Goal: Task Accomplishment & Management: Complete application form

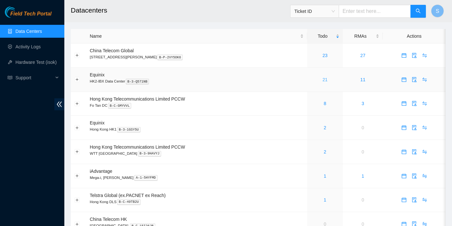
click at [323, 77] on link "21" at bounding box center [325, 79] width 5 height 5
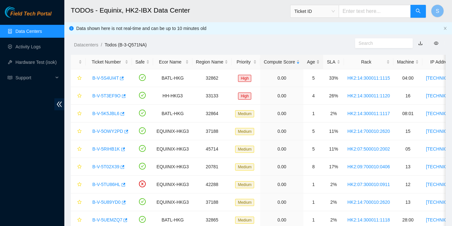
click at [307, 61] on div "Age" at bounding box center [313, 61] width 13 height 7
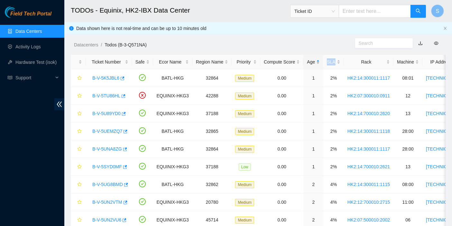
click at [307, 61] on div "Age" at bounding box center [313, 61] width 13 height 7
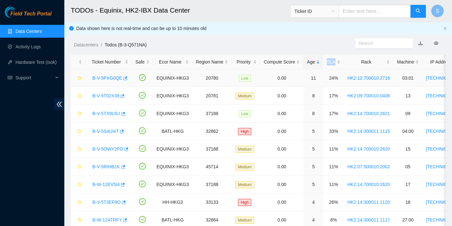
click at [108, 75] on link "B-V-5PXG0QE" at bounding box center [107, 77] width 30 height 5
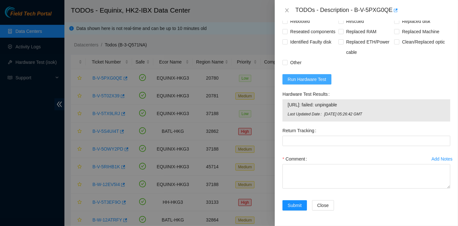
click at [308, 81] on span "Run Hardware Test" at bounding box center [307, 79] width 39 height 7
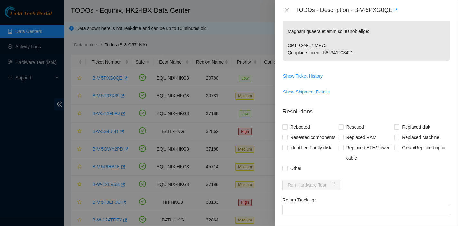
scroll to position [709, 0]
drag, startPoint x: 355, startPoint y: 11, endPoint x: 390, endPoint y: 16, distance: 35.5
click at [390, 16] on div "TODOs - Description - B-V-5PXG0QE" at bounding box center [366, 10] width 183 height 21
copy div "B-V-5PXG0QE"
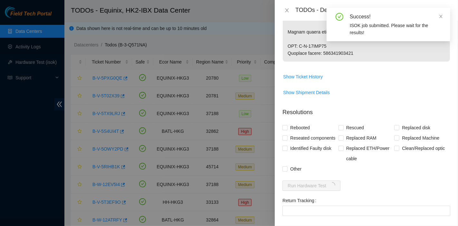
drag, startPoint x: 324, startPoint y: 66, endPoint x: 352, endPoint y: 66, distance: 28.0
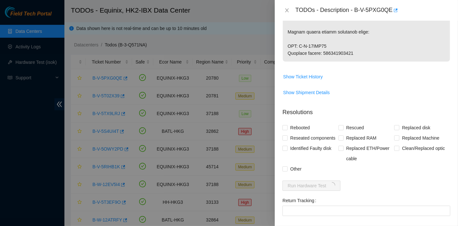
drag, startPoint x: 323, startPoint y: 65, endPoint x: 399, endPoint y: 66, distance: 76.7
copy p "417328420950"
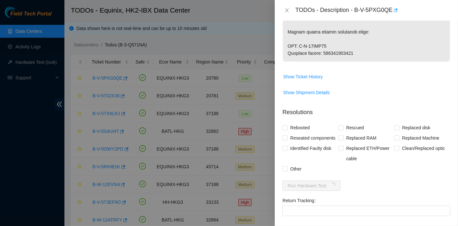
drag, startPoint x: 300, startPoint y: 59, endPoint x: 346, endPoint y: 58, distance: 45.7
copy p "B-W-13EXC24"
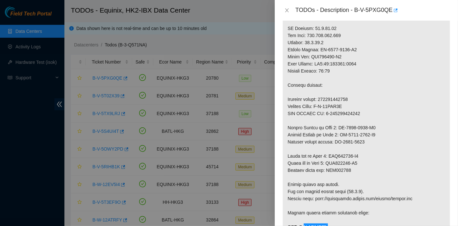
scroll to position [495, 0]
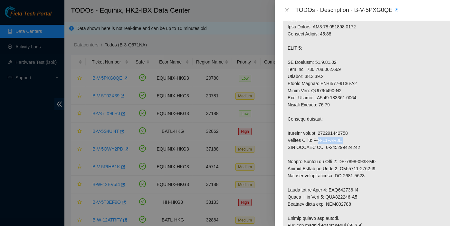
drag, startPoint x: 317, startPoint y: 153, endPoint x: 348, endPoint y: 152, distance: 31.3
copy p "B-W-13EXC1V"
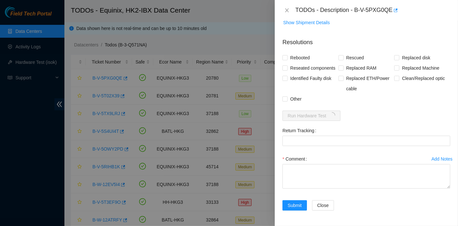
scroll to position [817, 0]
click at [411, 63] on span "Replaced Machine" at bounding box center [420, 68] width 43 height 10
click at [399, 65] on input "Replaced Machine" at bounding box center [396, 67] width 5 height 5
checkbox input "true"
click at [347, 52] on span "Rescued" at bounding box center [355, 57] width 23 height 10
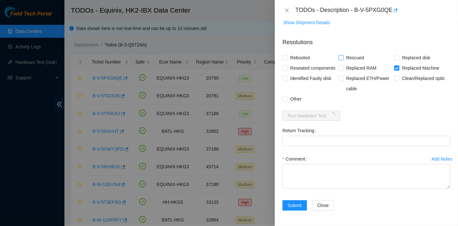
click at [343, 55] on input "Rescued" at bounding box center [340, 57] width 5 height 5
checkbox input "true"
click at [294, 52] on span "Rebooted" at bounding box center [300, 57] width 25 height 10
click at [287, 55] on input "Rebooted" at bounding box center [284, 57] width 5 height 5
checkbox input "true"
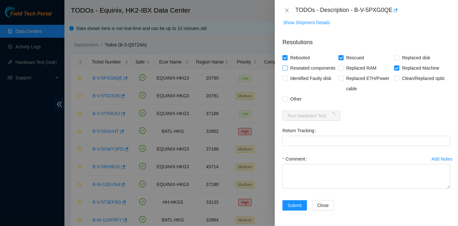
click at [302, 63] on span "Reseated components" at bounding box center [313, 68] width 50 height 10
click at [287, 65] on input "Reseated components" at bounding box center [284, 67] width 5 height 5
checkbox input "true"
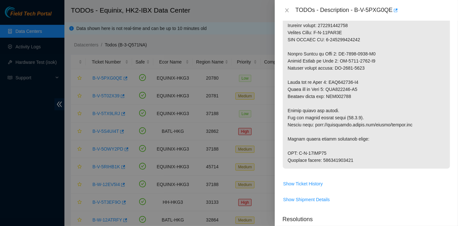
scroll to position [602, 0]
drag, startPoint x: 344, startPoint y: 172, endPoint x: 323, endPoint y: 173, distance: 20.6
copy p "417328420950"
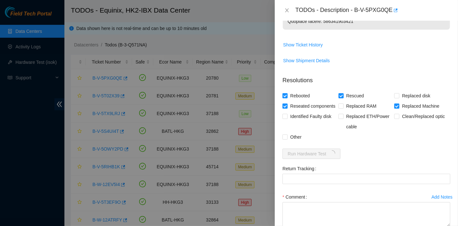
scroll to position [817, 0]
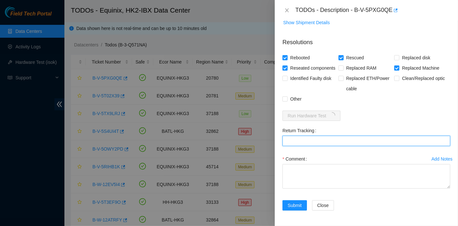
click at [298, 141] on Tracking "Return Tracking" at bounding box center [366, 141] width 168 height 10
paste Tracking "417328420950"
type Tracking "417328420950"
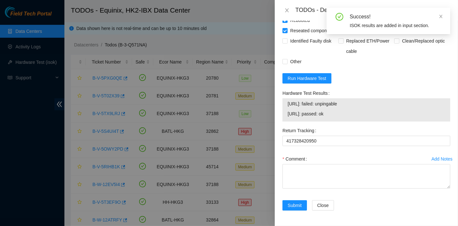
click at [427, 110] on form "Resolutions Rebooted Rescued Replaced disk Reseated components Replaced RAM Rep…" at bounding box center [366, 106] width 168 height 223
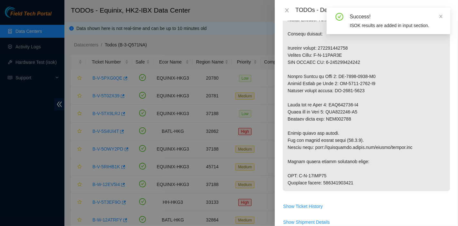
scroll to position [580, 0]
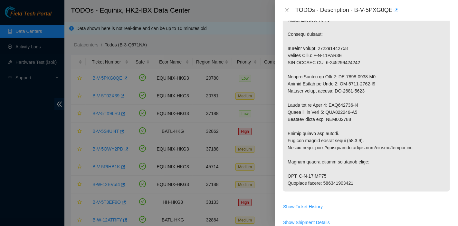
click at [39, 128] on div at bounding box center [229, 113] width 458 height 226
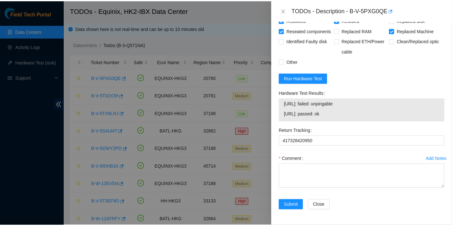
scroll to position [854, 0]
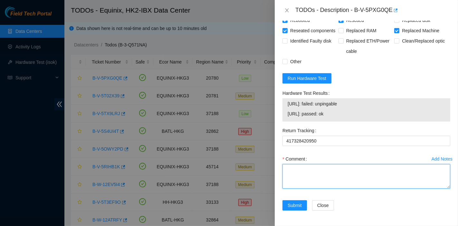
click at [317, 183] on textarea "Comment" at bounding box center [366, 176] width 168 height 24
click at [286, 172] on textarea "pass ok" at bounding box center [366, 176] width 168 height 24
drag, startPoint x: 305, startPoint y: 169, endPoint x: 341, endPoint y: 169, distance: 36.1
click at [341, 169] on textarea "Node 0 - pass ok" at bounding box center [366, 176] width 168 height 24
type textarea "Node 0 - Vga no access Node 1 - Pass ok"
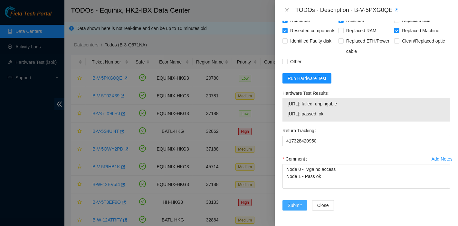
click at [297, 206] on span "Submit" at bounding box center [295, 205] width 14 height 7
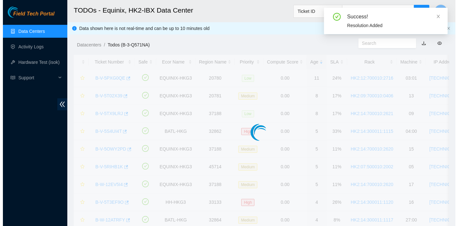
scroll to position [175, 0]
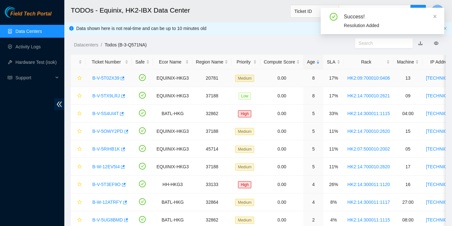
click at [102, 79] on link "B-V-5T02X39" at bounding box center [105, 77] width 27 height 5
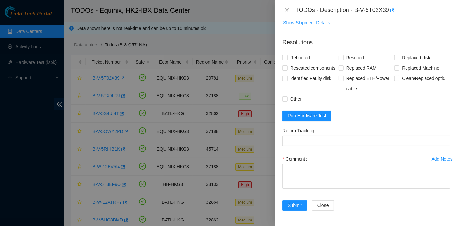
scroll to position [491, 0]
click at [312, 110] on form "Resolutions Rebooted Rescued Replaced disk Reseated components Replaced RAM Rep…" at bounding box center [366, 125] width 168 height 185
click at [317, 119] on span "Run Hardware Test" at bounding box center [307, 115] width 39 height 7
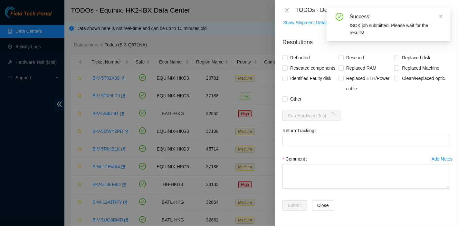
click at [356, 10] on div "Success! ISOK job submitted. Please wait for the results!" at bounding box center [389, 24] width 124 height 33
click at [440, 14] on icon "close" at bounding box center [441, 16] width 5 height 5
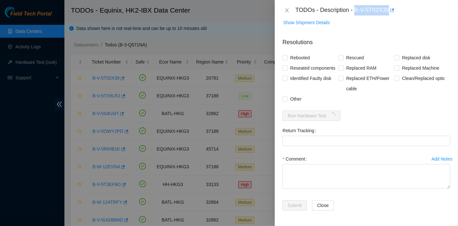
drag, startPoint x: 356, startPoint y: 10, endPoint x: 391, endPoint y: 17, distance: 35.5
click at [391, 17] on div "TODOs - Description - B-V-5T02X39" at bounding box center [366, 10] width 183 height 21
copy div "B-V-5T02X39"
click at [369, 118] on form "Resolutions Rebooted Rescued Replaced disk Reseated components Replaced RAM Rep…" at bounding box center [366, 125] width 168 height 185
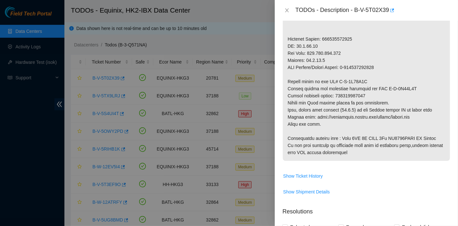
scroll to position [312, 0]
drag, startPoint x: 395, startPoint y: 89, endPoint x: 419, endPoint y: 89, distance: 23.5
copy p "B-V-5T31D1Z"
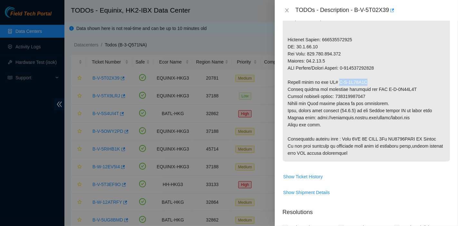
drag, startPoint x: 335, startPoint y: 81, endPoint x: 390, endPoint y: 78, distance: 55.5
copy p "B-V-5T31D1Q"
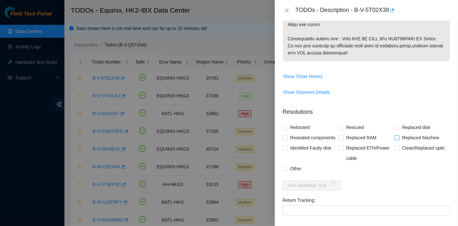
scroll to position [412, 0]
click at [418, 138] on span "Replaced Machine" at bounding box center [420, 137] width 43 height 10
click at [399, 138] on input "Replaced Machine" at bounding box center [396, 137] width 5 height 5
checkbox input "true"
click at [340, 127] on input "Rescued" at bounding box center [340, 127] width 5 height 5
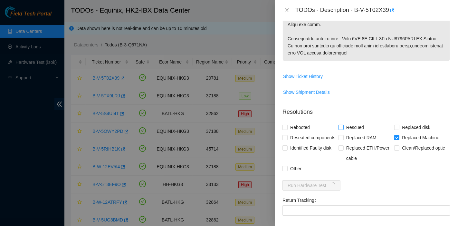
checkbox input "true"
click at [300, 126] on span "Rebooted" at bounding box center [300, 127] width 25 height 10
click at [287, 126] on input "Rebooted" at bounding box center [284, 127] width 5 height 5
checkbox input "true"
click at [301, 136] on span "Reseated components" at bounding box center [313, 137] width 50 height 10
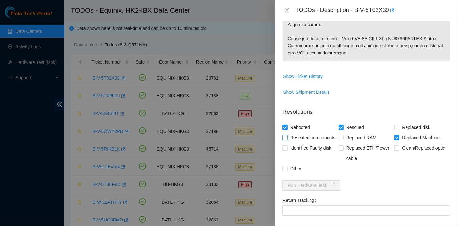
click at [287, 136] on input "Reseated components" at bounding box center [284, 137] width 5 height 5
checkbox input "true"
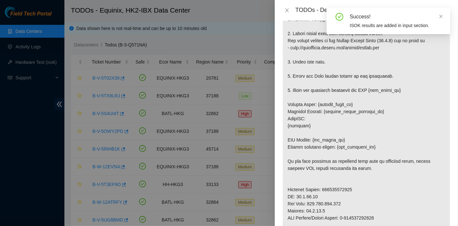
scroll to position [162, 0]
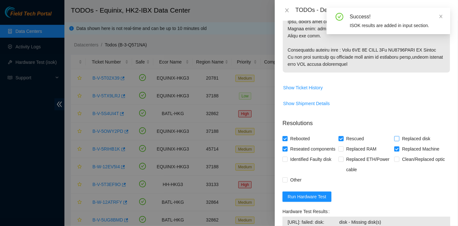
click at [412, 134] on span "Replaced disk" at bounding box center [415, 138] width 33 height 10
click at [399, 136] on input "Replaced disk" at bounding box center [396, 138] width 5 height 5
checkbox input "true"
click at [410, 148] on span "Replaced Machine" at bounding box center [420, 149] width 43 height 10
click at [399, 148] on input "Replaced Machine" at bounding box center [396, 148] width 5 height 5
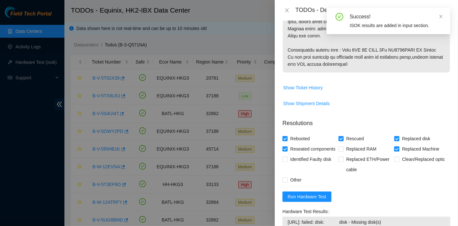
checkbox input "false"
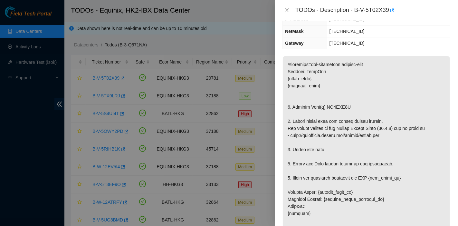
scroll to position [0, 0]
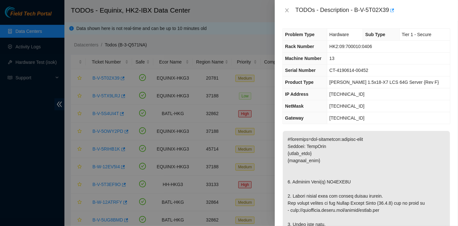
click at [419, 126] on div "Problem Type Hardware Sub Type Tier 1 - Secure Rack Number HK2:09:700010:0406 M…" at bounding box center [366, 123] width 183 height 205
click at [431, 118] on td "[TECHNICAL_ID]" at bounding box center [388, 118] width 123 height 12
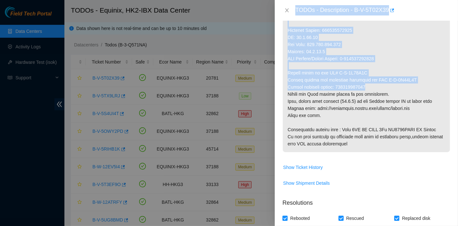
scroll to position [322, 0]
drag, startPoint x: 294, startPoint y: 9, endPoint x: 373, endPoint y: 84, distance: 108.9
click at [373, 84] on div "TODOs - Description - B-V-5T02X39 Problem Type Hardware Sub Type Tier 1 - Secur…" at bounding box center [366, 113] width 183 height 226
copy div "TODOs - Description - B-V-5T02X39 Problem Type Hardware Sub Type Tier 1 - Secur…"
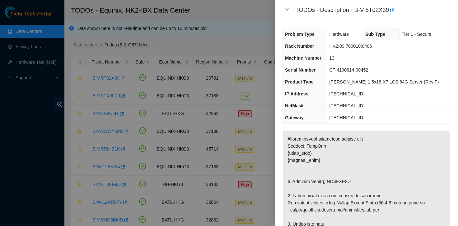
scroll to position [0, 0]
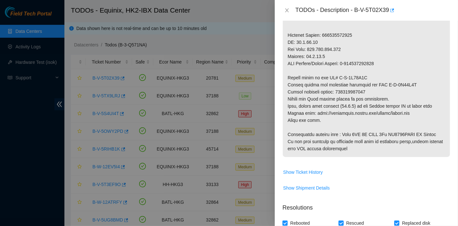
scroll to position [315, 0]
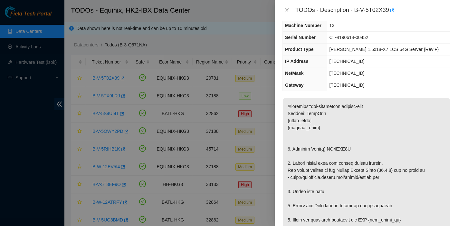
scroll to position [0, 0]
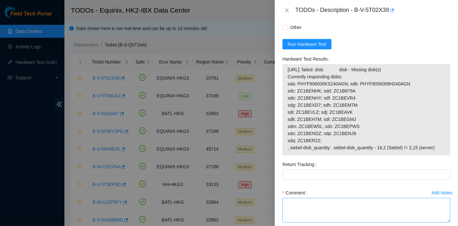
scroll to position [596, 0]
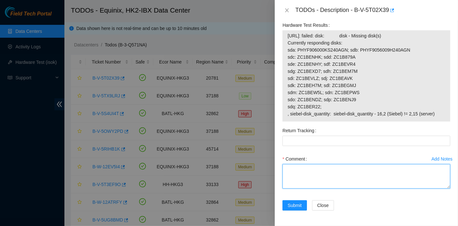
click at [334, 175] on textarea "Comment" at bounding box center [366, 176] width 168 height 24
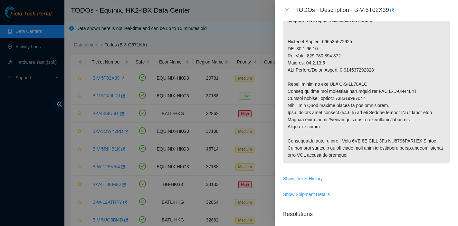
type textarea "New Disk Serial - WMC130E7X4SK the disk is not detecting tried reseat and tried…"
drag, startPoint x: 338, startPoint y: 98, endPoint x: 386, endPoint y: 99, distance: 48.0
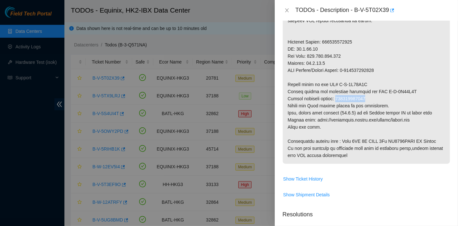
drag, startPoint x: 336, startPoint y: 99, endPoint x: 373, endPoint y: 100, distance: 36.4
copy p "473665204620"
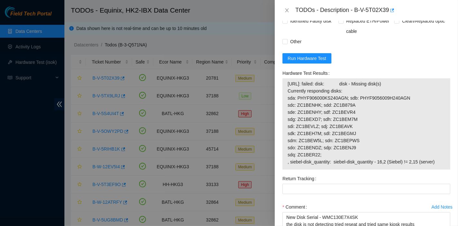
scroll to position [596, 0]
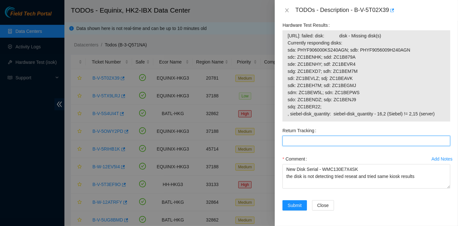
click at [332, 139] on Tracking "Return Tracking" at bounding box center [366, 141] width 168 height 10
paste Tracking "B-V-5T02X39 Tracking 473665204620"
drag, startPoint x: 333, startPoint y: 140, endPoint x: 188, endPoint y: 129, distance: 146.0
click at [188, 129] on div "TODOs - Description - B-V-5T02X39 Problem Type Hardware Sub Type Tier 1 - Secur…" at bounding box center [229, 113] width 458 height 226
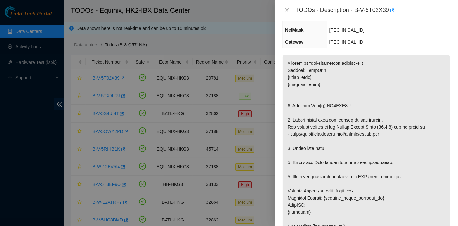
scroll to position [0, 0]
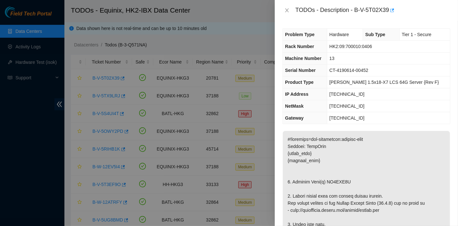
type Tracking "473665204620"
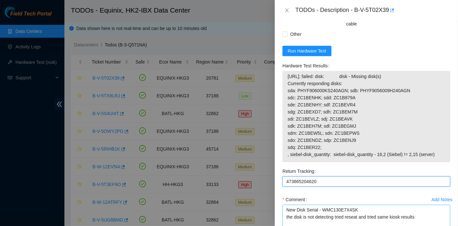
scroll to position [596, 0]
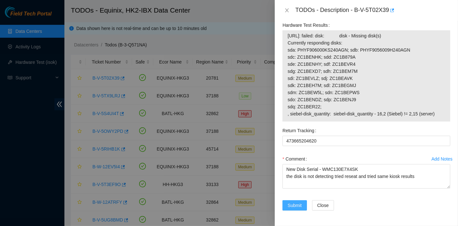
click at [294, 209] on button "Submit" at bounding box center [294, 205] width 24 height 10
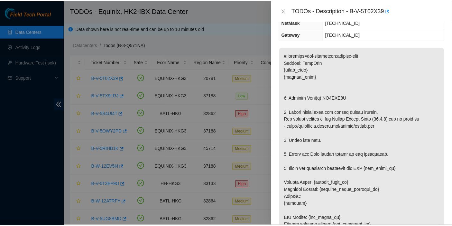
scroll to position [0, 0]
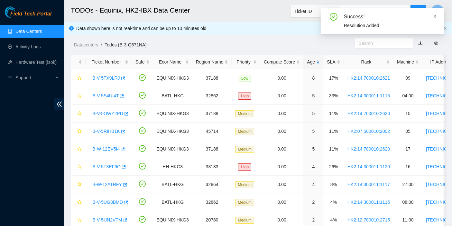
click at [436, 16] on icon "close" at bounding box center [435, 16] width 5 height 5
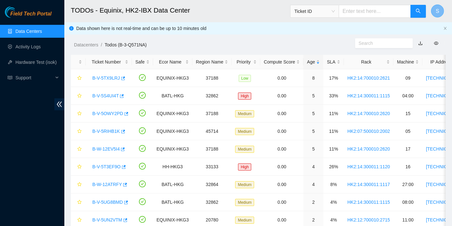
click at [437, 14] on button "S" at bounding box center [438, 11] width 13 height 13
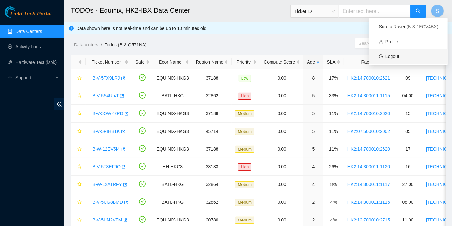
click at [400, 56] on link "Logout" at bounding box center [393, 56] width 14 height 5
